Goal: Transaction & Acquisition: Register for event/course

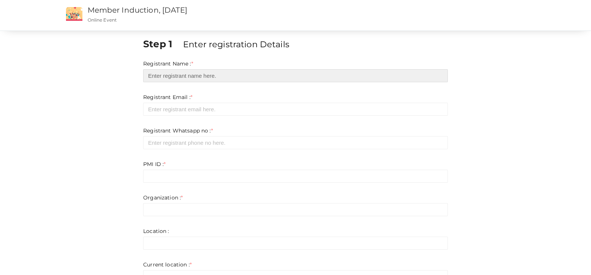
click at [189, 76] on input "text" at bounding box center [295, 75] width 304 height 13
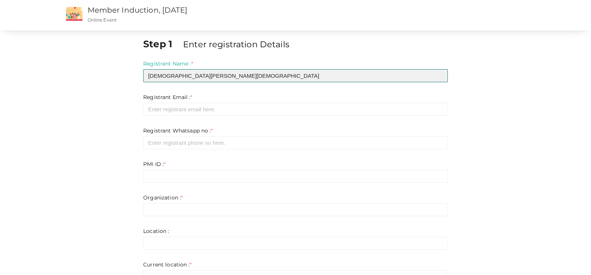
type input "[DEMOGRAPHIC_DATA][PERSON_NAME][DEMOGRAPHIC_DATA]"
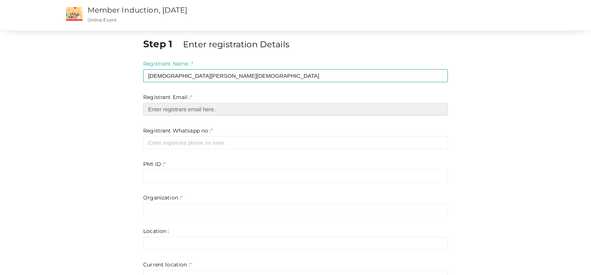
click at [194, 112] on input "email" at bounding box center [295, 109] width 304 height 13
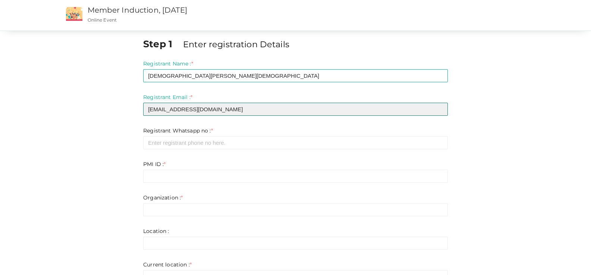
type input "[EMAIL_ADDRESS][DOMAIN_NAME]"
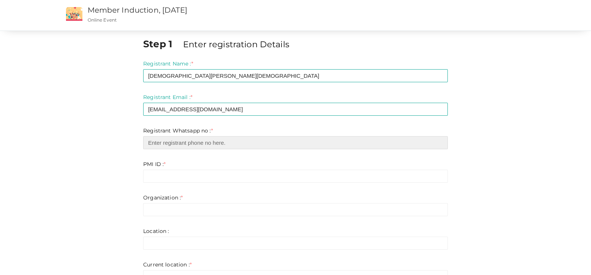
click at [175, 141] on input "number" at bounding box center [295, 142] width 304 height 13
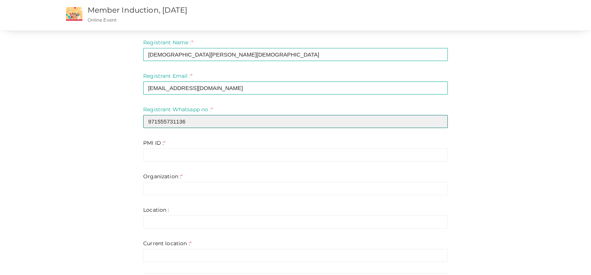
scroll to position [37, 0]
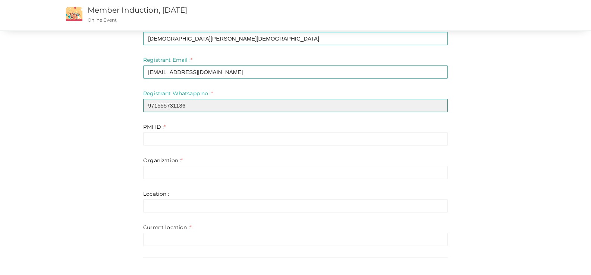
type input "971555731136"
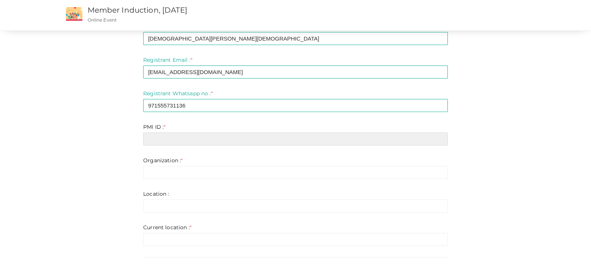
click at [166, 137] on input "text" at bounding box center [295, 139] width 304 height 13
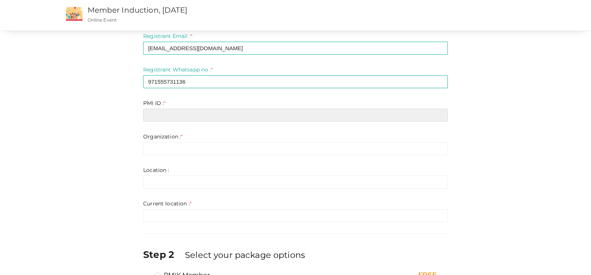
scroll to position [75, 0]
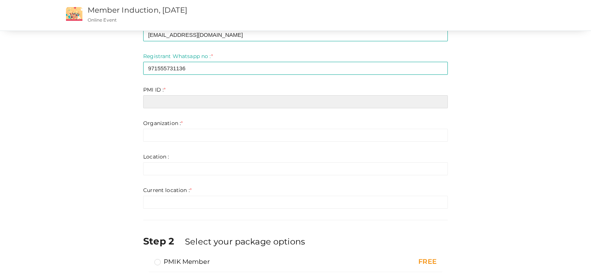
paste input "10405363"
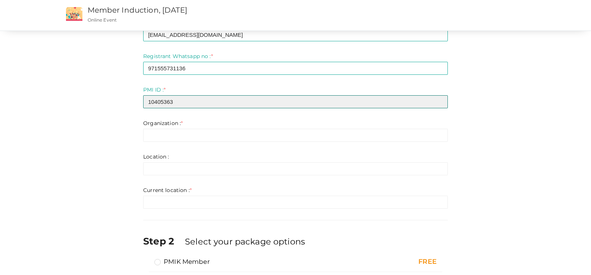
type input "10405363"
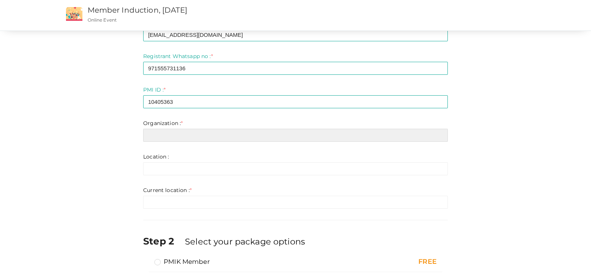
click at [158, 135] on input "text" at bounding box center [295, 135] width 304 height 13
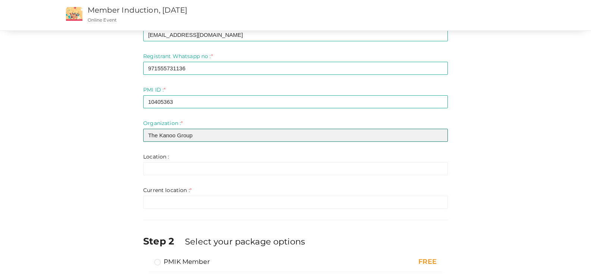
type input "The Kanoo Group"
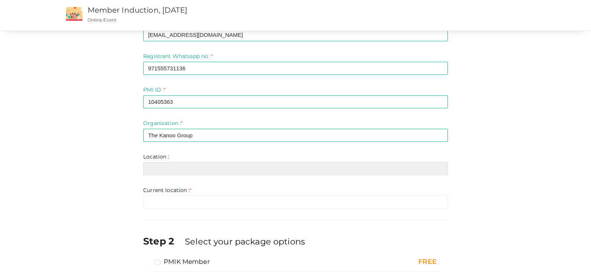
click at [172, 168] on input "text" at bounding box center [295, 168] width 304 height 13
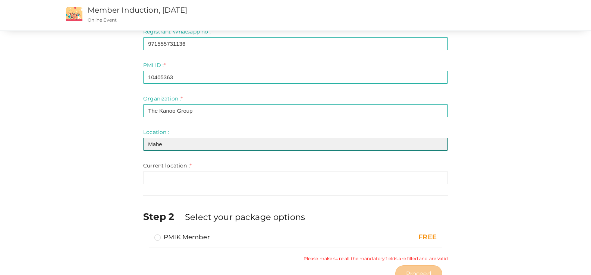
scroll to position [112, 0]
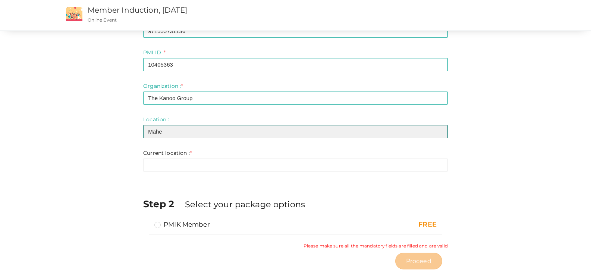
type input "Mahe"
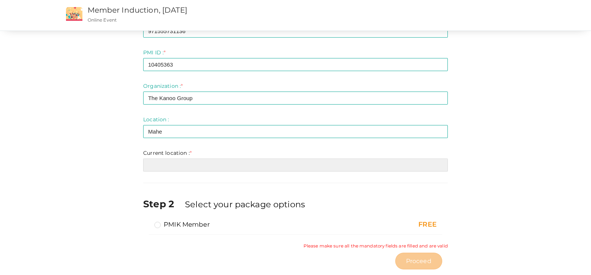
click at [165, 165] on input "text" at bounding box center [295, 165] width 304 height 13
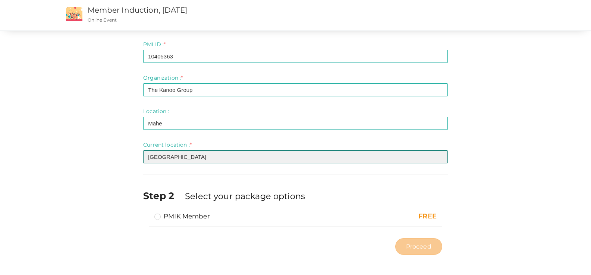
scroll to position [122, 0]
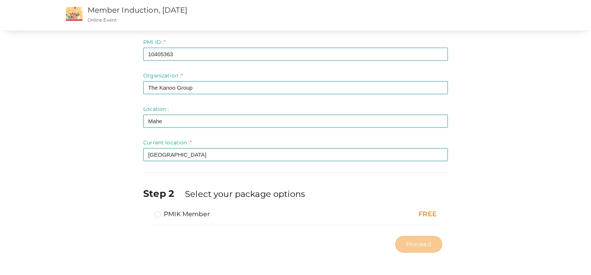
click at [244, 215] on div "PMIK Member" at bounding box center [248, 215] width 188 height 11
click at [436, 213] on div "FREE" at bounding box center [394, 215] width 85 height 10
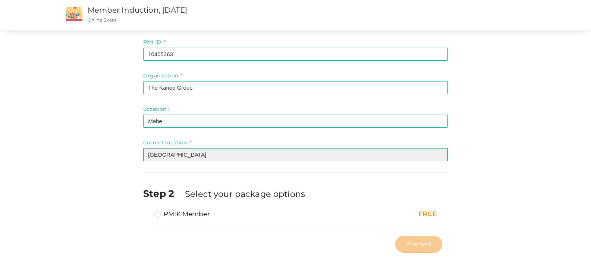
click at [143, 154] on input "[GEOGRAPHIC_DATA]" at bounding box center [295, 154] width 304 height 13
drag, startPoint x: 168, startPoint y: 155, endPoint x: 108, endPoint y: 156, distance: 59.6
click at [108, 156] on div "Step 1 Enter registration Details Registrant Name : * [PERSON_NAME] Required. I…" at bounding box center [295, 86] width 484 height 342
type input "Mahe"
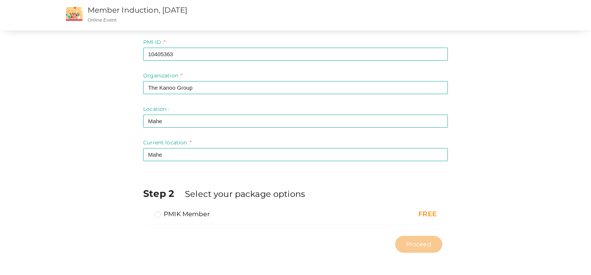
drag, startPoint x: 418, startPoint y: 187, endPoint x: 443, endPoint y: 228, distance: 48.7
click at [418, 187] on div "Step 2 Select your package options" at bounding box center [295, 198] width 304 height 23
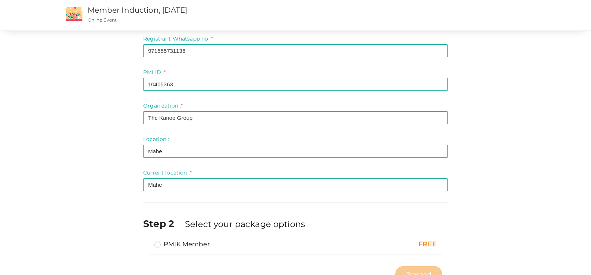
scroll to position [48, 0]
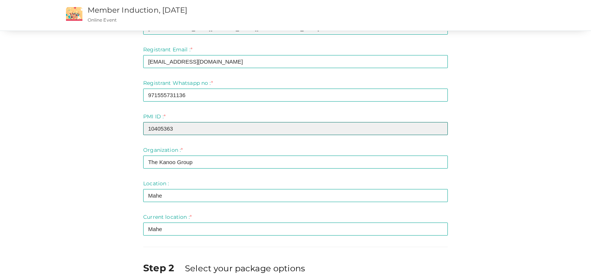
click at [143, 129] on input "10405363" at bounding box center [295, 128] width 304 height 13
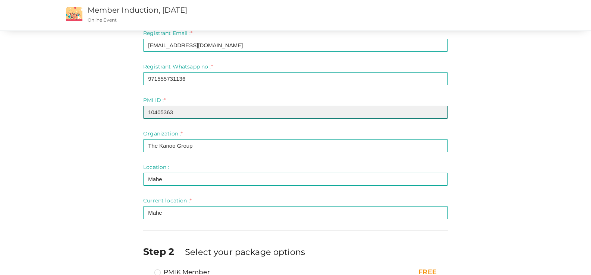
scroll to position [122, 0]
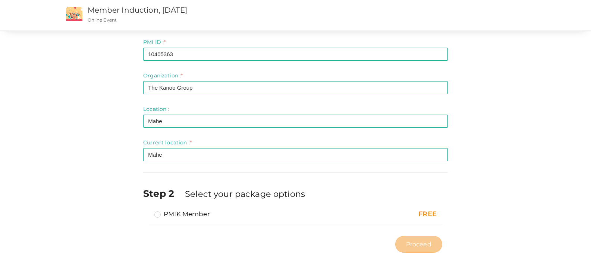
click at [436, 211] on div "FREE" at bounding box center [394, 215] width 85 height 10
click at [516, 199] on div "Step 1 Enter registration Details Registrant Name : * [PERSON_NAME] Required. I…" at bounding box center [295, 86] width 484 height 342
click at [436, 214] on div "FREE" at bounding box center [394, 215] width 85 height 10
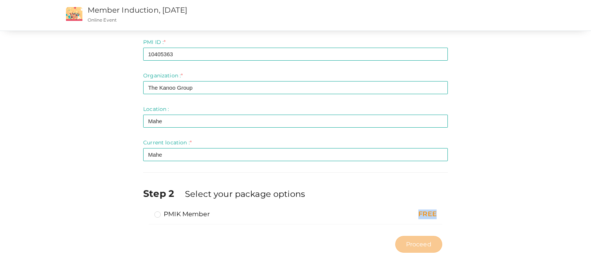
click at [436, 214] on div "FREE" at bounding box center [394, 215] width 85 height 10
